Goal: Task Accomplishment & Management: Manage account settings

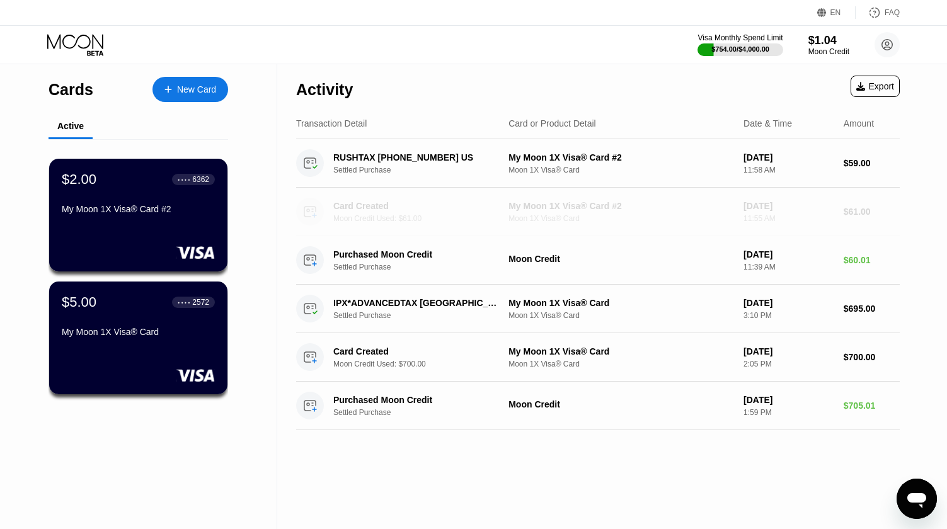
click at [360, 213] on div "Card Created Moon Credit Used: $61.00" at bounding box center [424, 212] width 182 height 22
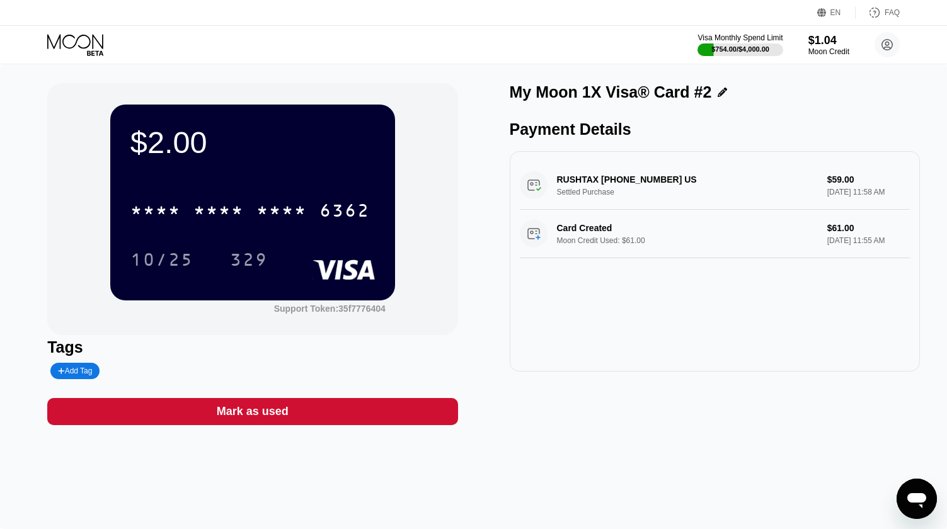
click at [789, 182] on div "RUSHTAX [PHONE_NUMBER] US Settled Purchase $59.00 [DATE] 11:58 AM" at bounding box center [715, 185] width 390 height 49
click at [62, 38] on icon at bounding box center [76, 45] width 59 height 22
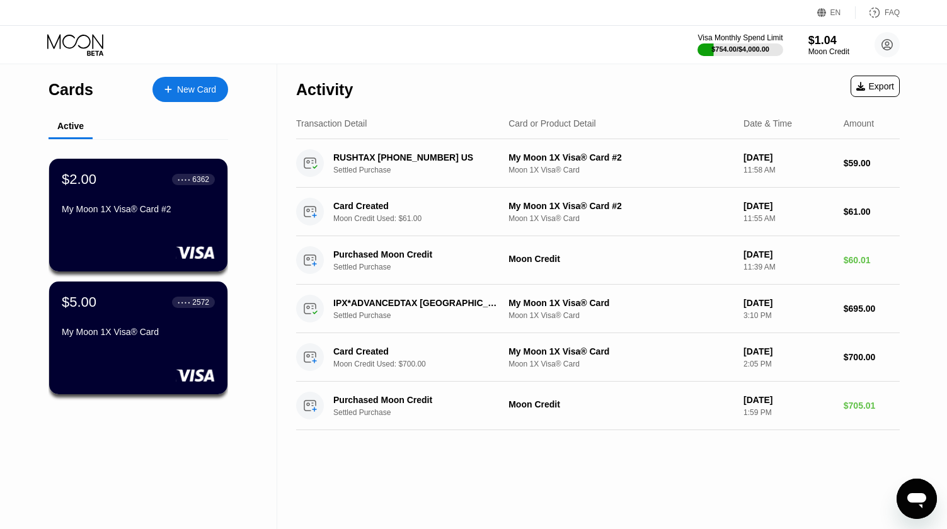
click at [195, 462] on div "Cards New Card Active $2.00 ● ● ● ● 6362 My Moon 1X Visa® Card #2 $5.00 ● ● ● ●…" at bounding box center [138, 296] width 277 height 465
click at [413, 88] on div "Activity Export" at bounding box center [598, 86] width 604 height 44
